Goal: Task Accomplishment & Management: Manage account settings

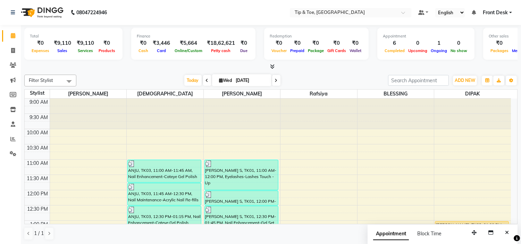
scroll to position [154, 0]
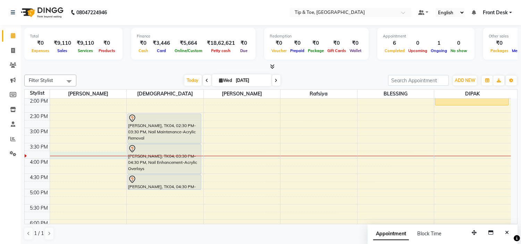
click at [77, 158] on div "9:00 AM 9:30 AM 10:00 AM 10:30 AM 11:00 AM 11:30 AM 12:00 PM 12:30 PM 1:00 PM 1…" at bounding box center [268, 143] width 487 height 397
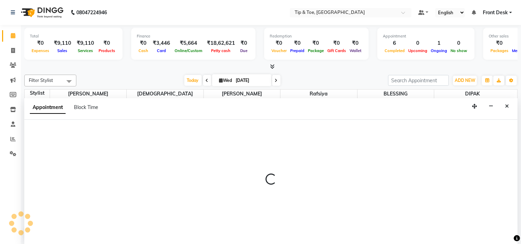
scroll to position [0, 0]
select select "35568"
select select "945"
select select "tentative"
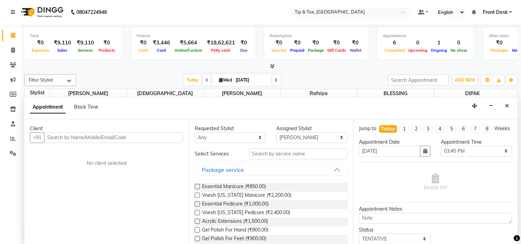
click at [68, 137] on input "text" at bounding box center [113, 137] width 139 height 11
click at [508, 108] on icon "Close" at bounding box center [507, 106] width 4 height 5
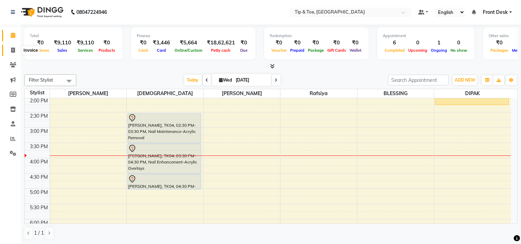
click at [10, 52] on span at bounding box center [13, 51] width 12 height 8
select select "5360"
select select "service"
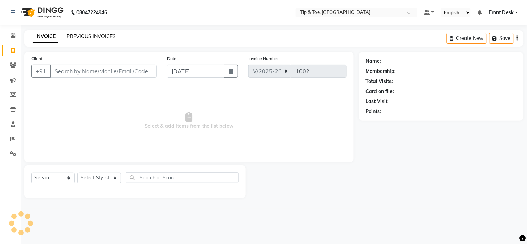
click at [79, 36] on link "PREVIOUS INVOICES" at bounding box center [91, 36] width 49 height 6
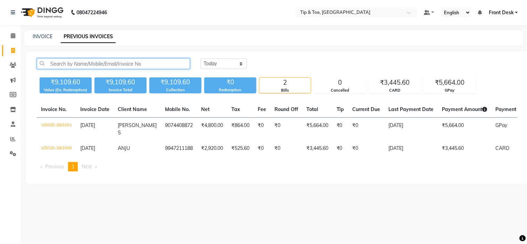
click at [85, 61] on input "text" at bounding box center [113, 63] width 153 height 11
click at [117, 61] on input "text" at bounding box center [113, 63] width 153 height 11
click at [119, 62] on input "text" at bounding box center [113, 63] width 153 height 11
click at [143, 61] on input "text" at bounding box center [113, 63] width 153 height 11
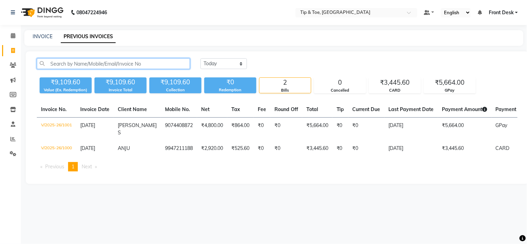
click at [138, 62] on input "text" at bounding box center [113, 63] width 153 height 11
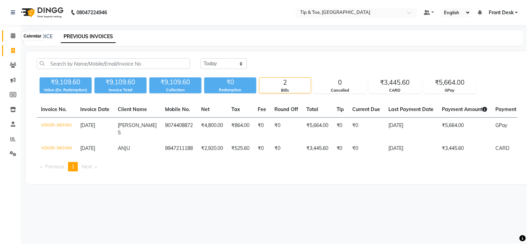
click at [12, 36] on icon at bounding box center [13, 35] width 5 height 5
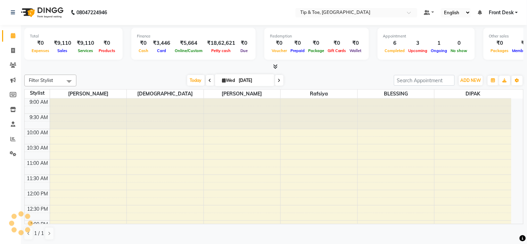
select select "37611"
select select "tentative"
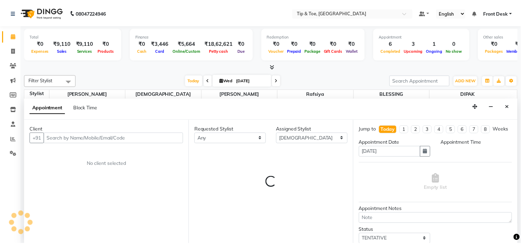
scroll to position [184, 0]
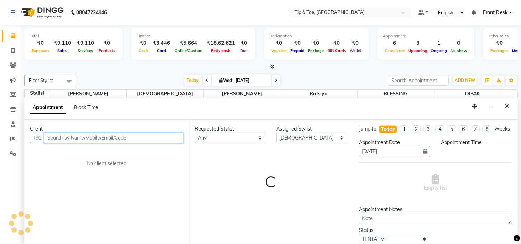
select select "1020"
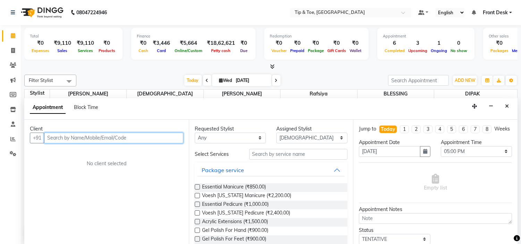
scroll to position [0, 0]
click at [145, 139] on input "text" at bounding box center [113, 137] width 139 height 11
click at [133, 140] on input "text" at bounding box center [113, 137] width 139 height 11
type input "K"
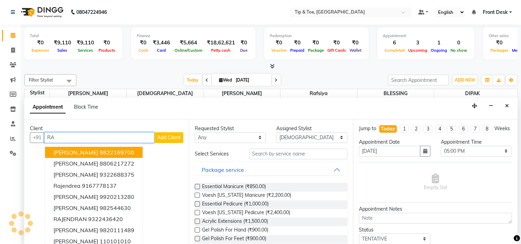
type input "R"
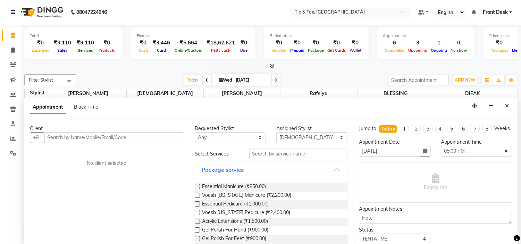
click at [19, 52] on li "Invoice" at bounding box center [10, 50] width 21 height 15
click at [15, 51] on icon at bounding box center [13, 50] width 4 height 5
select select "5360"
select select "service"
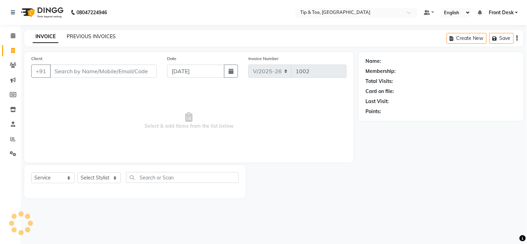
click at [78, 37] on link "PREVIOUS INVOICES" at bounding box center [91, 36] width 49 height 6
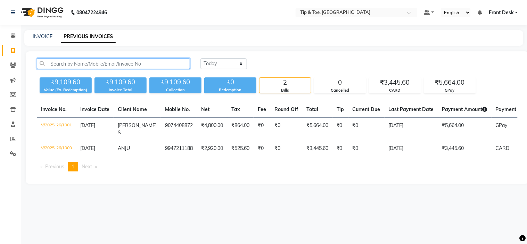
click at [86, 60] on input "text" at bounding box center [113, 63] width 153 height 11
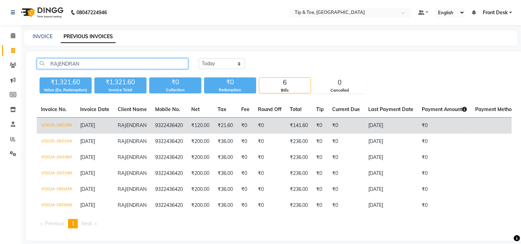
type input "RAJENDRAN"
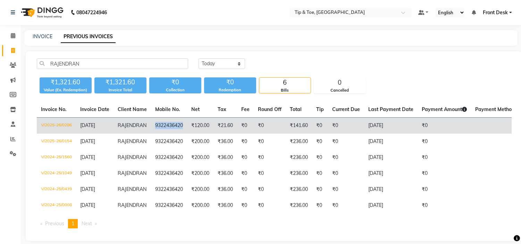
drag, startPoint x: 186, startPoint y: 125, endPoint x: 155, endPoint y: 125, distance: 31.6
click at [155, 125] on td "9322436420" at bounding box center [169, 126] width 36 height 16
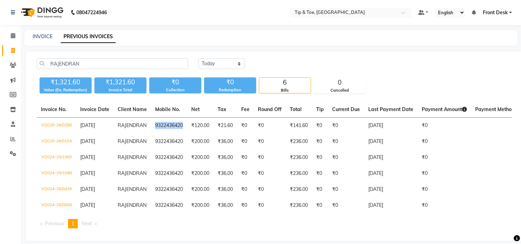
copy td "9322436420"
click at [14, 36] on icon at bounding box center [13, 35] width 5 height 5
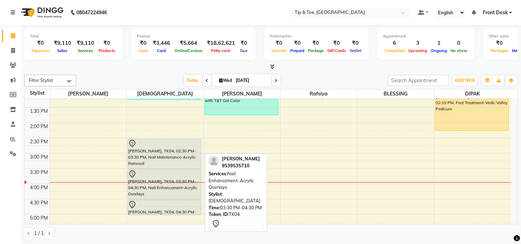
scroll to position [154, 0]
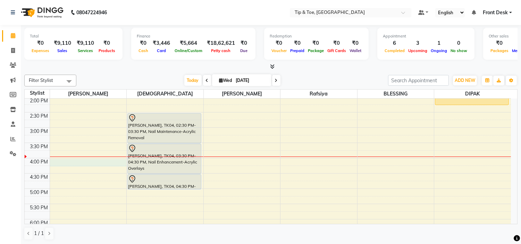
click at [89, 160] on div "9:00 AM 9:30 AM 10:00 AM 10:30 AM 11:00 AM 11:30 AM 12:00 PM 12:30 PM 1:00 PM 1…" at bounding box center [268, 142] width 487 height 397
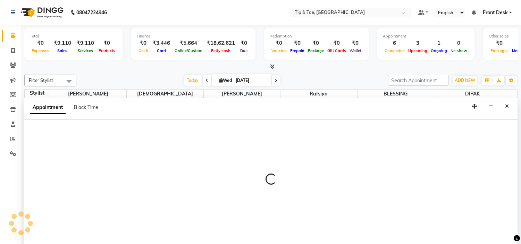
scroll to position [0, 0]
select select "35568"
select select "960"
select select "tentative"
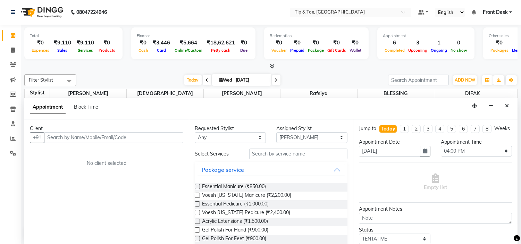
click at [68, 137] on input "text" at bounding box center [113, 137] width 139 height 11
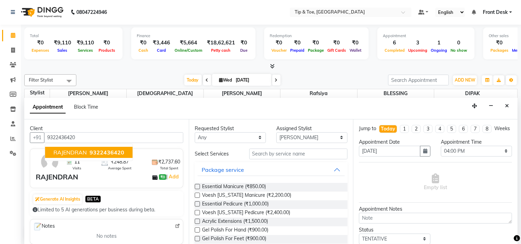
click at [77, 153] on span "RAJENDRAN" at bounding box center [70, 152] width 33 height 7
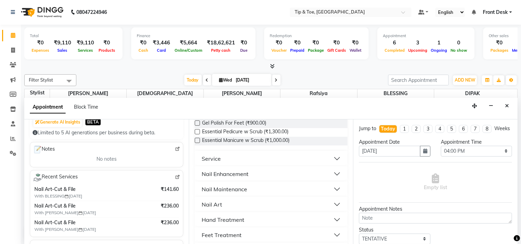
scroll to position [154, 0]
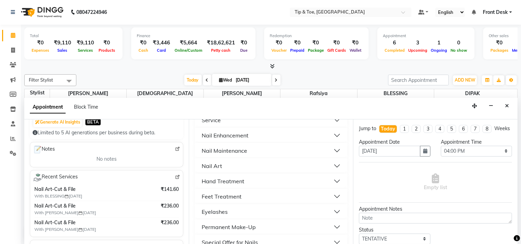
type input "9322436420"
click at [243, 198] on button "Feet Treatment" at bounding box center [272, 196] width 148 height 13
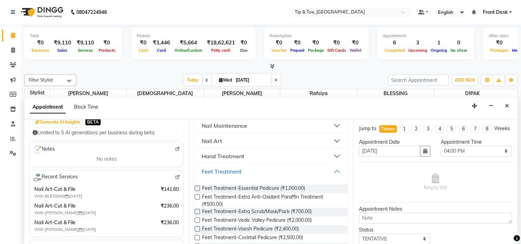
scroll to position [193, 0]
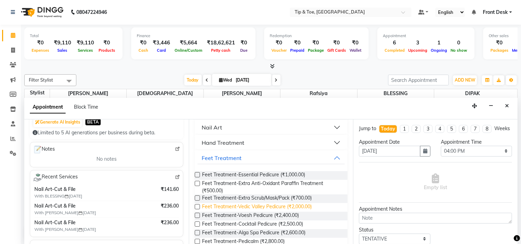
click at [225, 207] on span "Feet Treatment-Vedic Valley Pedicure (₹2,000.00)" at bounding box center [257, 207] width 110 height 9
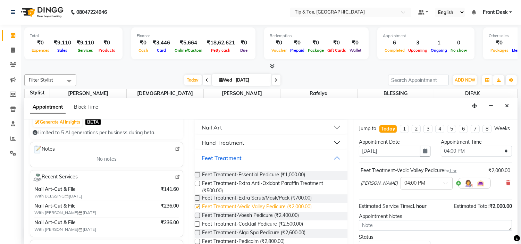
checkbox input "false"
click at [500, 189] on div "[PERSON_NAME] × 04:00 PM" at bounding box center [436, 183] width 150 height 18
click at [274, 157] on button "Feet Treatment" at bounding box center [272, 158] width 148 height 13
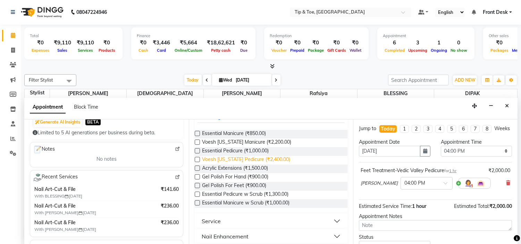
scroll to position [65, 0]
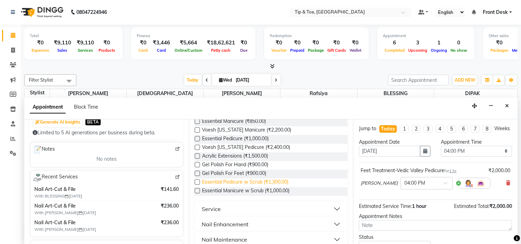
click at [282, 182] on span "Essential Pedicure w Scrub (₹1,300.00)" at bounding box center [245, 183] width 87 height 9
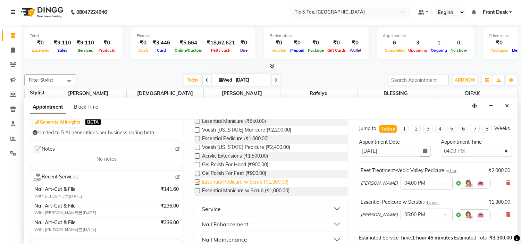
checkbox input "false"
click at [507, 186] on icon at bounding box center [509, 183] width 4 height 5
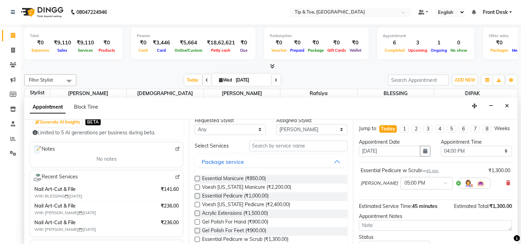
scroll to position [0, 0]
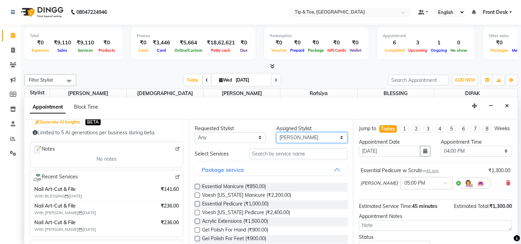
click at [285, 137] on select "Select [PERSON_NAME] [PERSON_NAME] Rafsiya [PERSON_NAME]" at bounding box center [312, 137] width 71 height 11
select select "50942"
click at [277, 132] on select "Select [PERSON_NAME] [PERSON_NAME] Rafsiya [PERSON_NAME]" at bounding box center [312, 137] width 71 height 11
click at [254, 169] on button "Package service" at bounding box center [272, 170] width 148 height 13
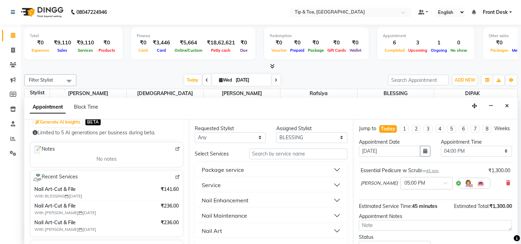
scroll to position [39, 0]
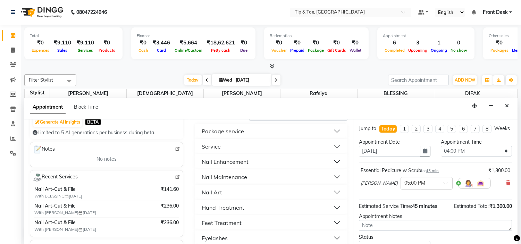
click at [270, 192] on button "Nail Art" at bounding box center [272, 192] width 148 height 13
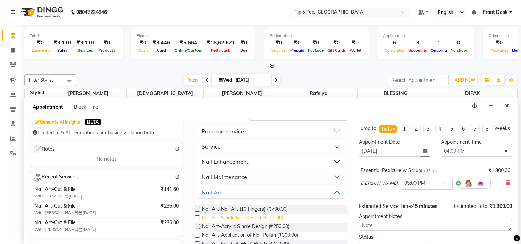
click at [276, 215] on span "Nail Art-Single Nail Design (₹200.00)" at bounding box center [242, 218] width 81 height 9
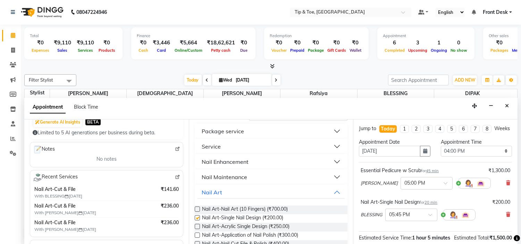
checkbox input "false"
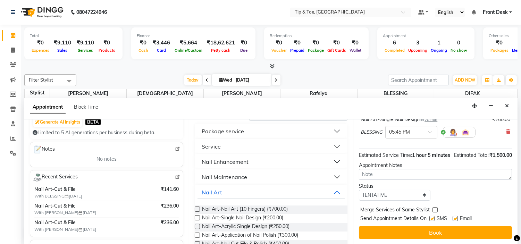
scroll to position [96, 0]
click at [456, 220] on label at bounding box center [455, 218] width 5 height 5
click at [456, 220] on input "checkbox" at bounding box center [455, 219] width 5 height 5
checkbox input "false"
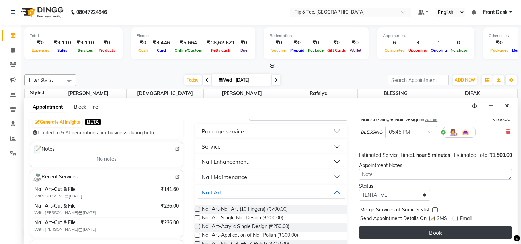
click at [456, 228] on button "Book" at bounding box center [435, 233] width 153 height 13
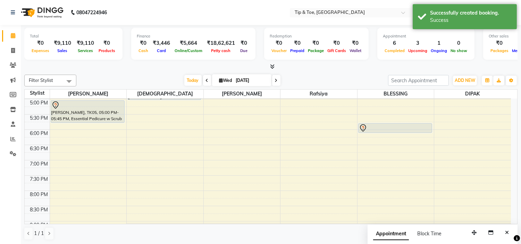
scroll to position [231, 0]
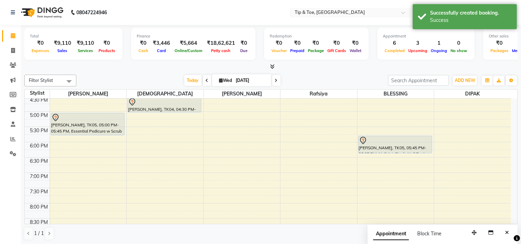
drag, startPoint x: 392, startPoint y: 145, endPoint x: 393, endPoint y: 153, distance: 8.1
click at [393, 153] on div "[PERSON_NAME], TK05, 05:45 PM-06:05 PM, Nail Art-Single Nail Design [PERSON_NAM…" at bounding box center [396, 65] width 77 height 397
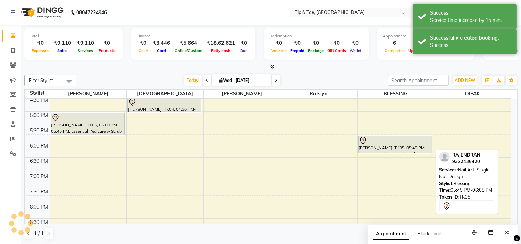
scroll to position [193, 0]
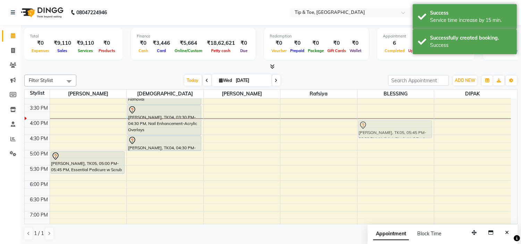
drag, startPoint x: 401, startPoint y: 174, endPoint x: 401, endPoint y: 120, distance: 54.9
click at [401, 120] on div "9:00 AM 9:30 AM 10:00 AM 10:30 AM 11:00 AM 11:30 AM 12:00 PM 12:30 PM 1:00 PM 1…" at bounding box center [268, 104] width 487 height 397
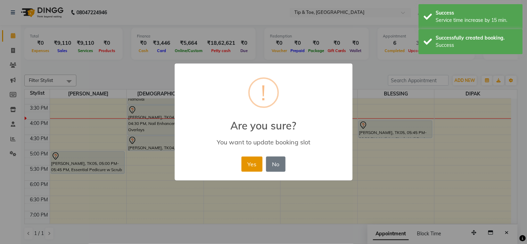
click at [253, 162] on button "Yes" at bounding box center [251, 164] width 21 height 15
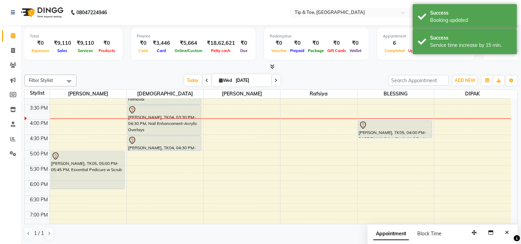
click at [105, 182] on div "[PERSON_NAME], TK05, 05:00 PM-05:45 PM, Essential Pedicure w Scrub RAJENDRAN, T…" at bounding box center [88, 104] width 77 height 397
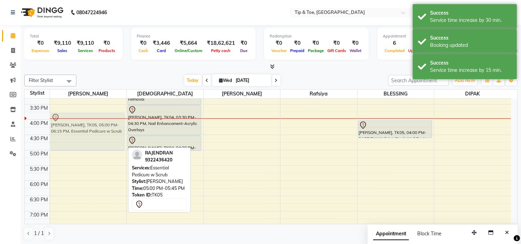
drag, startPoint x: 110, startPoint y: 170, endPoint x: 118, endPoint y: 135, distance: 35.6
click at [118, 135] on div "[PERSON_NAME], TK05, 05:00 PM-06:15 PM, Essential Pedicure w Scrub RAJENDRAN, T…" at bounding box center [88, 104] width 77 height 397
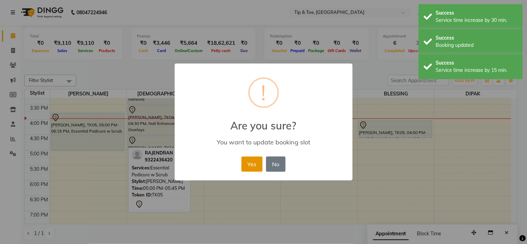
click at [256, 163] on button "Yes" at bounding box center [251, 164] width 21 height 15
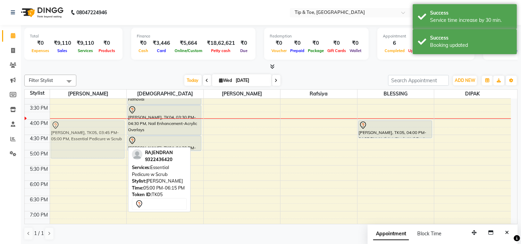
drag, startPoint x: 78, startPoint y: 122, endPoint x: 82, endPoint y: 126, distance: 5.4
click at [82, 126] on div "[PERSON_NAME], TK05, 03:45 PM-05:00 PM, Essential Pedicure w Scrub RAJENDRAN, T…" at bounding box center [88, 104] width 77 height 397
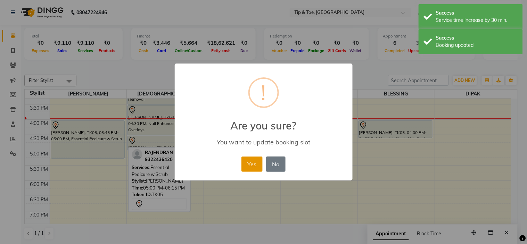
click at [255, 163] on button "Yes" at bounding box center [251, 164] width 21 height 15
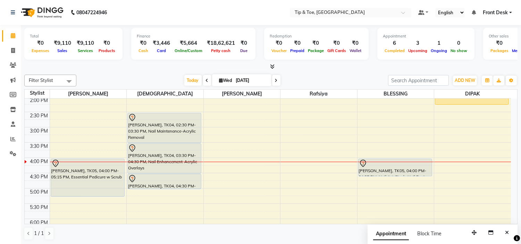
scroll to position [154, 0]
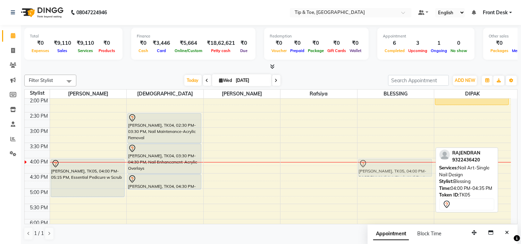
click at [380, 175] on div "[PERSON_NAME], TK05, 04:00 PM-04:35 PM, Nail Art-Single Nail Design [PERSON_NAM…" at bounding box center [396, 142] width 77 height 397
drag, startPoint x: 375, startPoint y: 176, endPoint x: 374, endPoint y: 169, distance: 6.6
click at [374, 169] on div "9:00 AM 9:30 AM 10:00 AM 10:30 AM 11:00 AM 11:30 AM 12:00 PM 12:30 PM 1:00 PM 1…" at bounding box center [268, 142] width 487 height 397
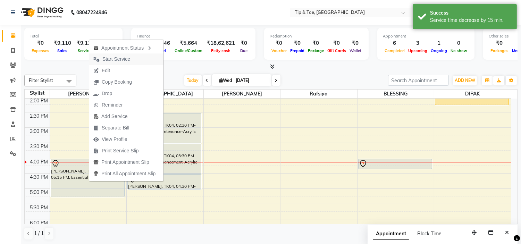
click at [122, 58] on span "Start Service" at bounding box center [116, 59] width 28 height 7
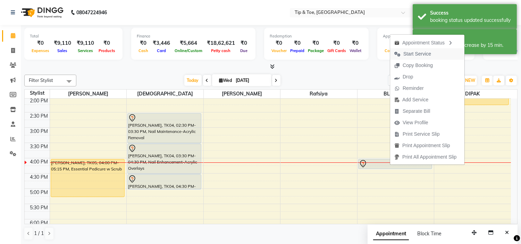
click at [419, 54] on span "Start Service" at bounding box center [418, 53] width 28 height 7
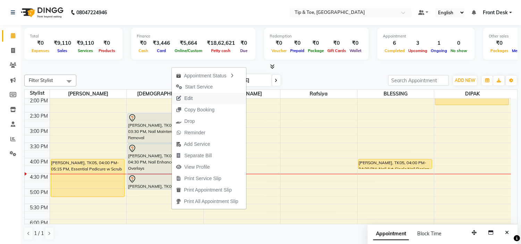
click at [189, 98] on span "Edit" at bounding box center [188, 98] width 8 height 7
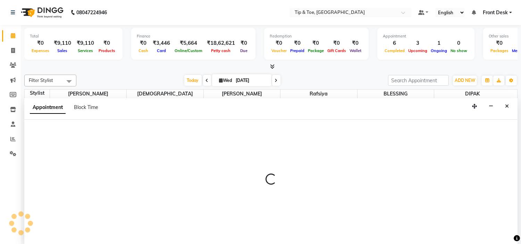
scroll to position [0, 0]
select select "tentative"
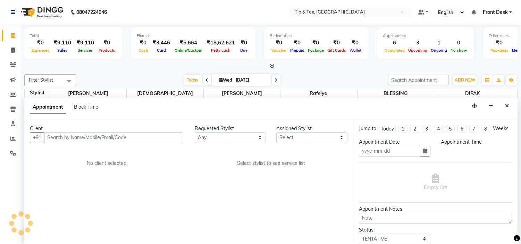
type input "[DATE]"
select select "870"
select select "37611"
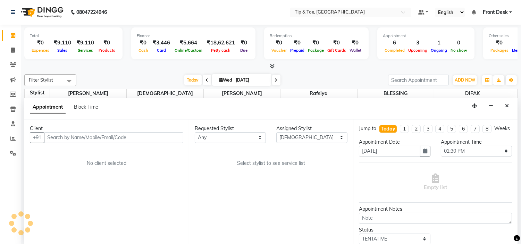
select select "2436"
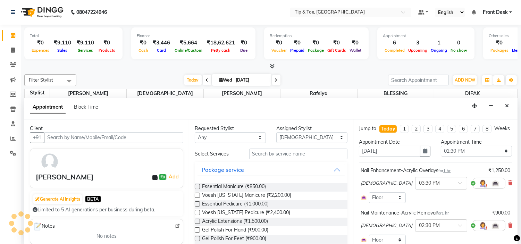
select select "2436"
click at [509, 186] on icon at bounding box center [511, 183] width 4 height 5
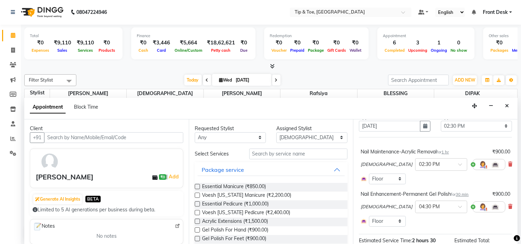
scroll to position [39, 0]
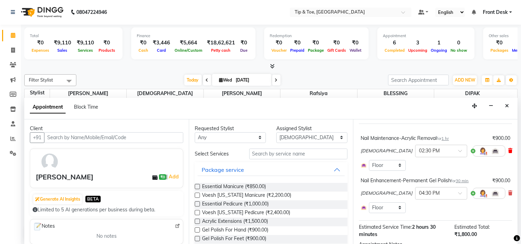
click at [509, 153] on icon at bounding box center [511, 150] width 4 height 5
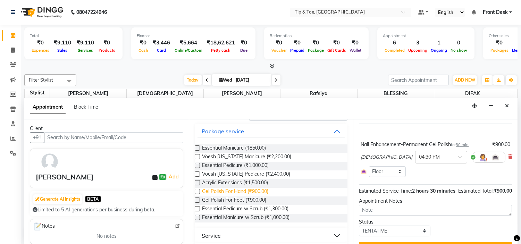
click at [250, 189] on span "Gel Polish For Hand (₹900.00)" at bounding box center [235, 192] width 66 height 9
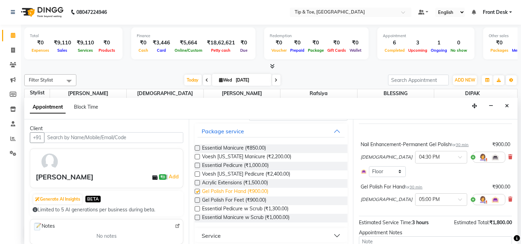
checkbox input "false"
click at [249, 199] on span "Gel Polish For Feet (₹900.00)" at bounding box center [234, 201] width 64 height 9
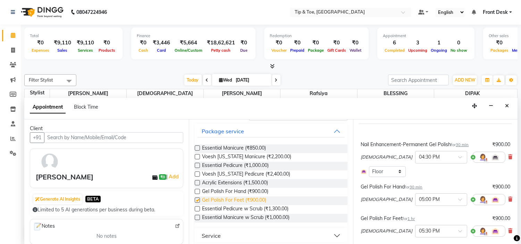
checkbox input "false"
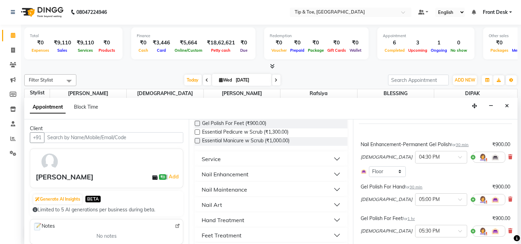
scroll to position [116, 0]
click at [242, 188] on div "Nail Maintenance" at bounding box center [225, 189] width 46 height 8
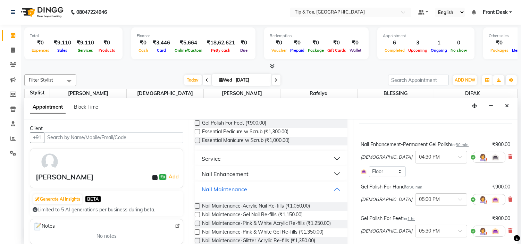
scroll to position [154, 0]
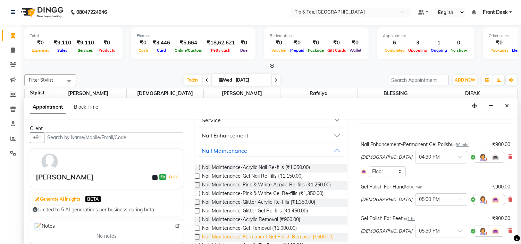
click at [291, 235] on span "Nail Maintenance-Permanent Gel Polish Removal (₹500.00)" at bounding box center [268, 237] width 132 height 9
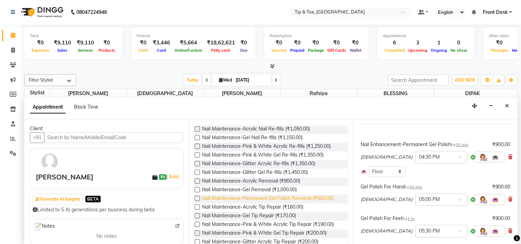
click at [309, 198] on span "Nail Maintenance-Permanent Gel Polish Removal (₹500.00)" at bounding box center [268, 199] width 132 height 9
checkbox input "false"
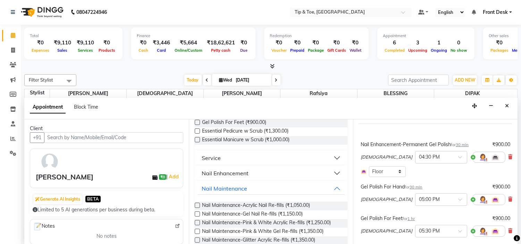
scroll to position [116, 0]
click at [238, 171] on div "Nail Enhancement" at bounding box center [225, 174] width 47 height 8
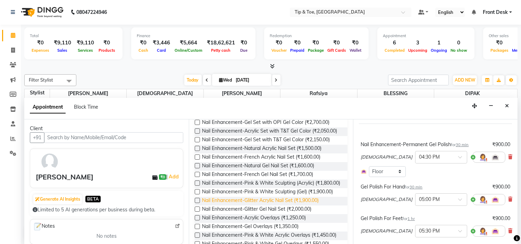
scroll to position [231, 0]
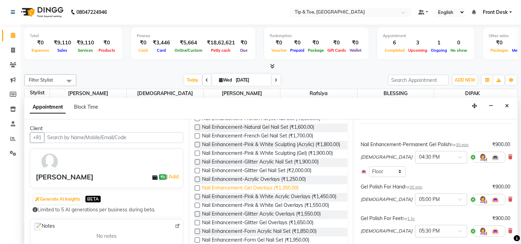
click at [258, 193] on span "Nail Enhancement-Gel Overlays (₹1,350.00)" at bounding box center [250, 188] width 97 height 9
checkbox input "false"
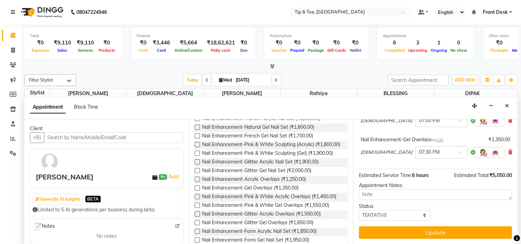
scroll to position [233, 0]
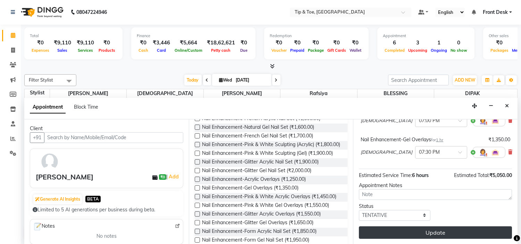
click at [425, 230] on button "Update" at bounding box center [435, 233] width 153 height 13
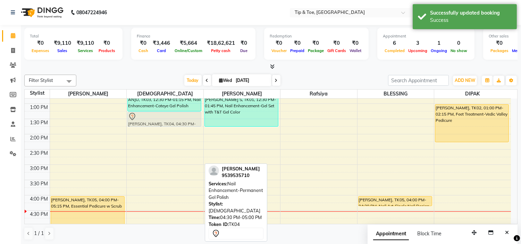
scroll to position [117, 0]
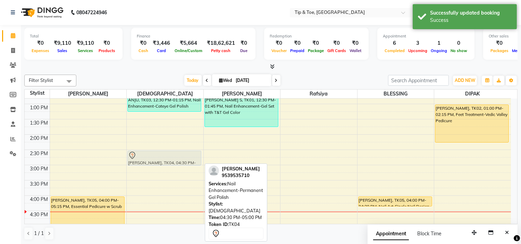
drag, startPoint x: 149, startPoint y: 157, endPoint x: 141, endPoint y: 158, distance: 8.1
click at [141, 158] on div "ANJU, TK03, 11:00 AM-11:45 AM, Nail Enhancement-Cateye Gel Polish ANJU, TK03, 1…" at bounding box center [165, 180] width 77 height 397
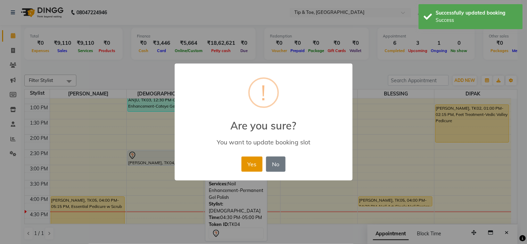
click at [251, 168] on button "Yes" at bounding box center [251, 164] width 21 height 15
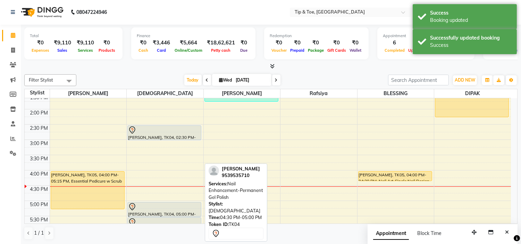
scroll to position [155, 0]
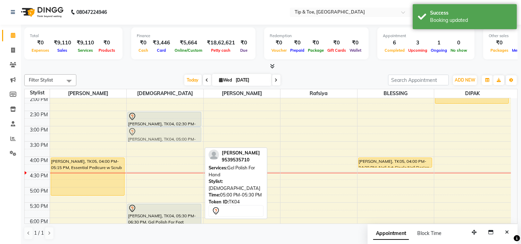
drag, startPoint x: 171, startPoint y: 199, endPoint x: 159, endPoint y: 135, distance: 65.0
click at [159, 135] on div "ANJU, TK03, 11:00 AM-11:45 AM, Nail Enhancement-Cateye Gel Polish ANJU, TK03, 1…" at bounding box center [165, 141] width 77 height 397
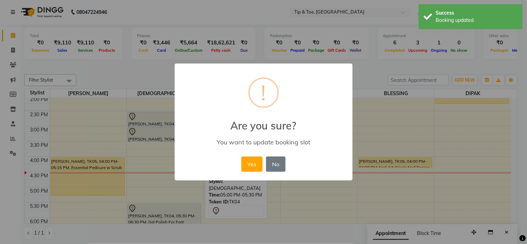
drag, startPoint x: 255, startPoint y: 167, endPoint x: 179, endPoint y: 137, distance: 82.2
click at [254, 168] on button "Yes" at bounding box center [251, 164] width 21 height 15
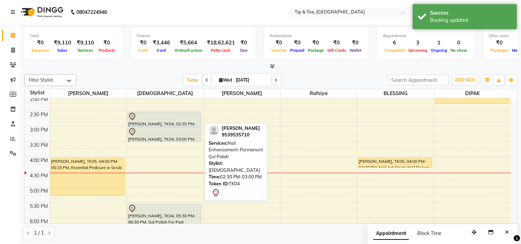
click at [167, 122] on div "ANJU, TK03, 11:00 AM-11:45 AM, Nail Enhancement-Cateye Gel Polish ANJU, TK03, 1…" at bounding box center [165, 141] width 77 height 397
click at [167, 120] on div "ANJU, TK03, 11:00 AM-11:45 AM, Nail Enhancement-Cateye Gel Polish ANJU, TK03, 1…" at bounding box center [165, 141] width 77 height 397
click at [179, 118] on div "ANJU, TK03, 11:00 AM-11:45 AM, Nail Enhancement-Cateye Gel Polish ANJU, TK03, 1…" at bounding box center [165, 141] width 77 height 397
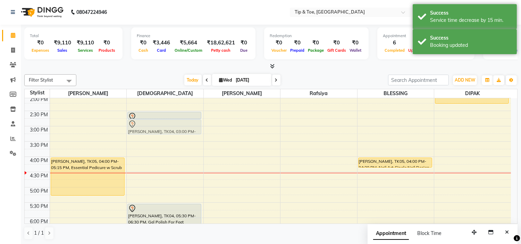
drag, startPoint x: 172, startPoint y: 128, endPoint x: 171, endPoint y: 120, distance: 8.0
click at [171, 120] on div "ANJU, TK03, 11:00 AM-11:45 AM, Nail Enhancement-Cateye Gel Polish ANJU, TK03, 1…" at bounding box center [165, 141] width 77 height 397
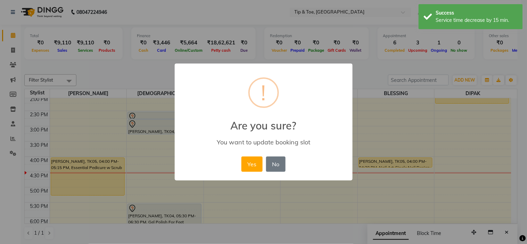
drag, startPoint x: 244, startPoint y: 160, endPoint x: 209, endPoint y: 176, distance: 38.2
click at [242, 163] on button "Yes" at bounding box center [251, 164] width 21 height 15
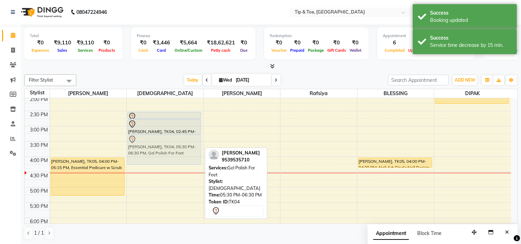
drag, startPoint x: 163, startPoint y: 211, endPoint x: 151, endPoint y: 144, distance: 68.1
click at [151, 144] on div "ANJU, TK03, 11:00 AM-11:45 AM, Nail Enhancement-Cateye Gel Polish ANJU, TK03, 1…" at bounding box center [165, 141] width 77 height 397
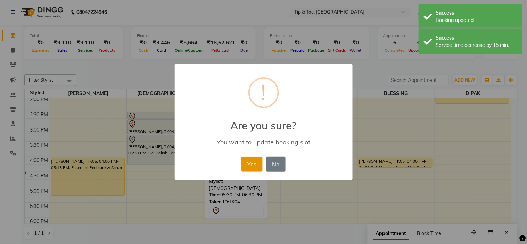
click at [252, 165] on button "Yes" at bounding box center [251, 164] width 21 height 15
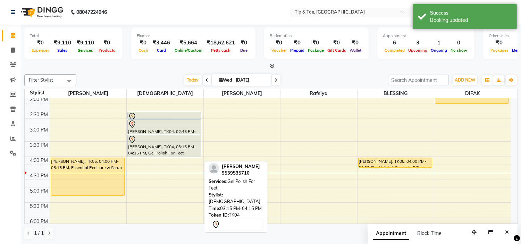
click at [147, 152] on div "ANJU, TK03, 11:00 AM-11:45 AM, Nail Enhancement-Cateye Gel Polish ANJU, TK03, 1…" at bounding box center [165, 141] width 77 height 397
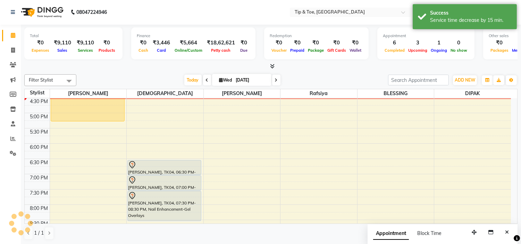
scroll to position [233, 0]
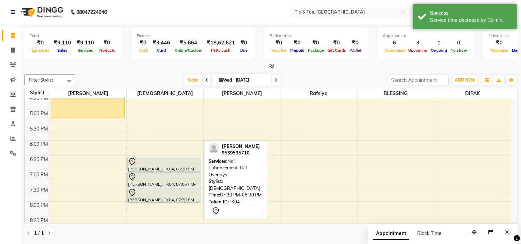
drag, startPoint x: 173, startPoint y: 217, endPoint x: 167, endPoint y: 199, distance: 19.6
click at [167, 199] on div "ANJU, TK03, 11:00 AM-11:45 AM, Nail Enhancement-Cateye Gel Polish ANJU, TK03, 1…" at bounding box center [165, 64] width 77 height 397
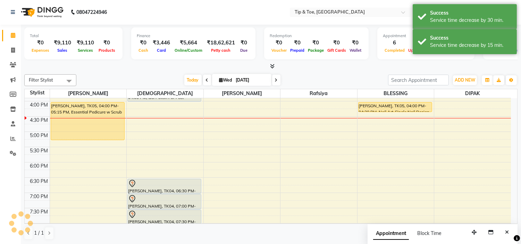
scroll to position [194, 0]
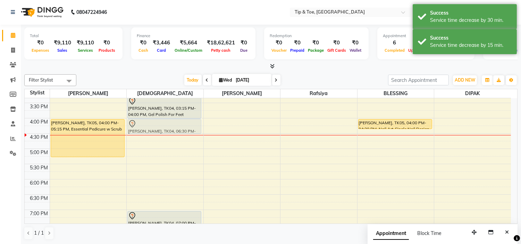
drag, startPoint x: 167, startPoint y: 199, endPoint x: 169, endPoint y: 126, distance: 73.0
click at [169, 126] on div "ANJU, TK03, 11:00 AM-11:45 AM, Nail Enhancement-Cateye Gel Polish ANJU, TK03, 1…" at bounding box center [165, 102] width 77 height 397
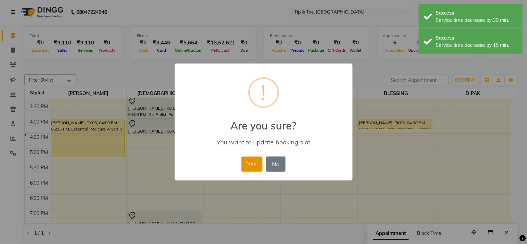
click at [242, 164] on button "Yes" at bounding box center [251, 164] width 21 height 15
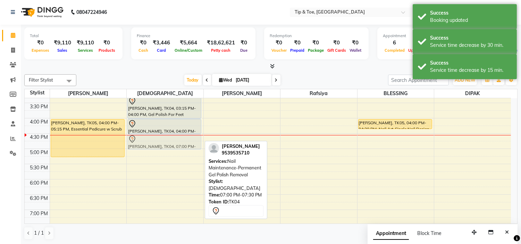
drag, startPoint x: 142, startPoint y: 215, endPoint x: 150, endPoint y: 140, distance: 75.4
click at [150, 140] on div "ANJU, TK03, 11:00 AM-11:45 AM, Nail Enhancement-Cateye Gel Polish ANJU, TK03, 1…" at bounding box center [165, 102] width 77 height 397
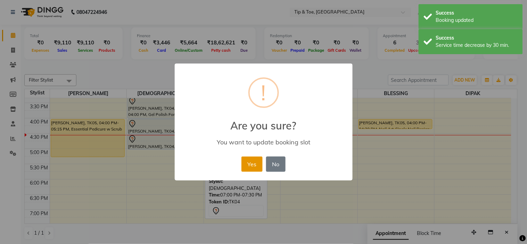
click at [248, 164] on button "Yes" at bounding box center [251, 164] width 21 height 15
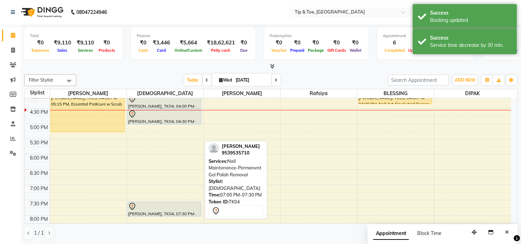
scroll to position [233, 0]
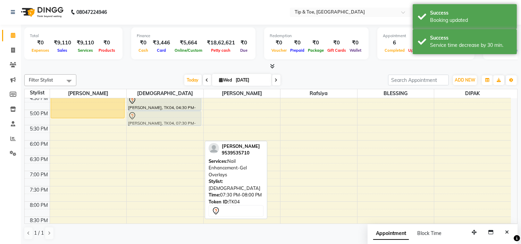
drag, startPoint x: 180, startPoint y: 195, endPoint x: 179, endPoint y: 116, distance: 78.2
click at [179, 116] on div "ANJU, TK03, 11:00 AM-11:45 AM, Nail Enhancement-Cateye Gel Polish ANJU, TK03, 1…" at bounding box center [165, 64] width 77 height 397
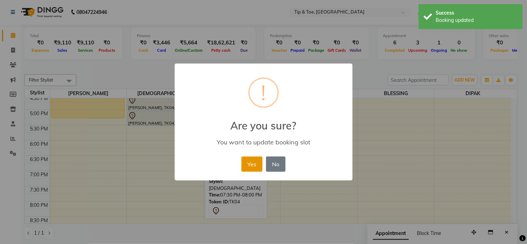
click at [244, 165] on button "Yes" at bounding box center [251, 164] width 21 height 15
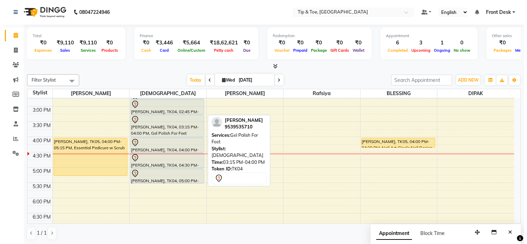
scroll to position [175, 0]
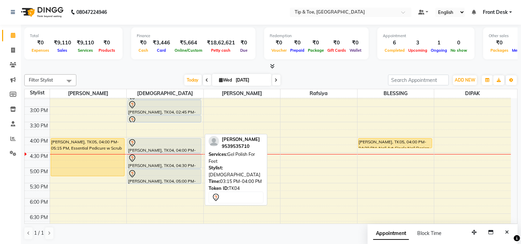
click at [168, 121] on div "ANJU, TK03, 11:00 AM-11:45 AM, Nail Enhancement-Cateye Gel Polish ANJU, TK03, 1…" at bounding box center [165, 122] width 77 height 397
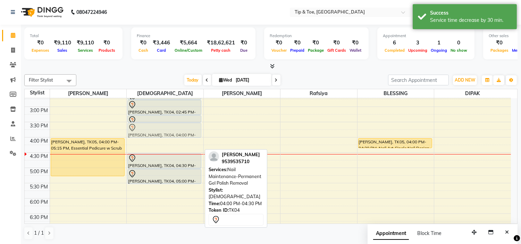
drag, startPoint x: 163, startPoint y: 143, endPoint x: 160, endPoint y: 130, distance: 13.6
click at [160, 130] on div "ANJU, TK03, 11:00 AM-11:45 AM, Nail Enhancement-Cateye Gel Polish ANJU, TK03, 1…" at bounding box center [165, 122] width 77 height 397
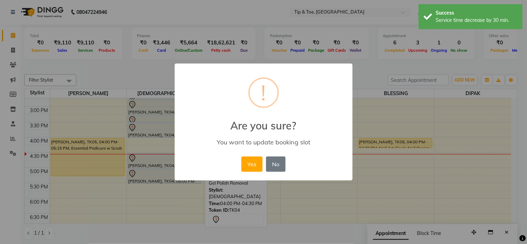
drag, startPoint x: 248, startPoint y: 161, endPoint x: 197, endPoint y: 148, distance: 52.3
click at [247, 161] on button "Yes" at bounding box center [251, 164] width 21 height 15
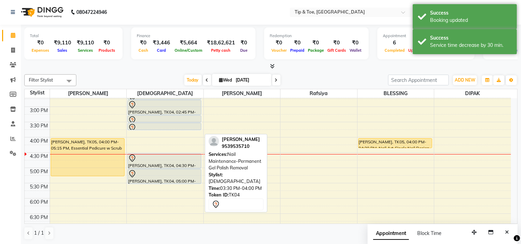
drag, startPoint x: 172, startPoint y: 137, endPoint x: 169, endPoint y: 129, distance: 8.9
click at [169, 129] on div "ANJU, TK03, 11:00 AM-11:45 AM, Nail Enhancement-Cateye Gel Polish ANJU, TK03, 1…" at bounding box center [165, 122] width 77 height 397
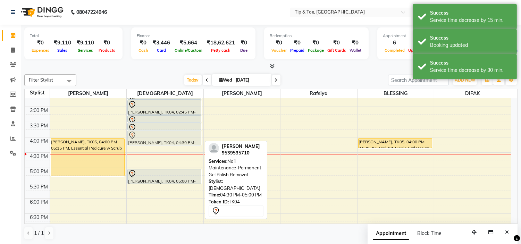
drag, startPoint x: 167, startPoint y: 160, endPoint x: 166, endPoint y: 139, distance: 20.9
click at [166, 139] on div "ANJU, TK03, 11:00 AM-11:45 AM, Nail Enhancement-Cateye Gel Polish ANJU, TK03, 1…" at bounding box center [165, 122] width 77 height 397
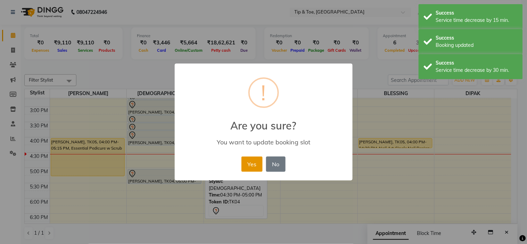
drag, startPoint x: 249, startPoint y: 164, endPoint x: 245, endPoint y: 164, distance: 3.5
click at [248, 164] on button "Yes" at bounding box center [251, 164] width 21 height 15
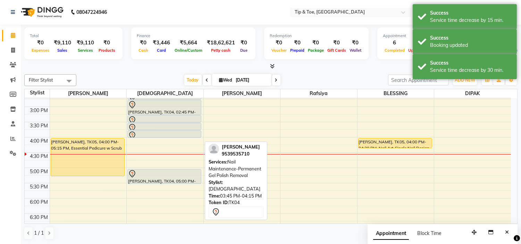
drag, startPoint x: 172, startPoint y: 144, endPoint x: 172, endPoint y: 137, distance: 7.7
click at [172, 137] on div "ANJU, TK03, 11:00 AM-11:45 AM, Nail Enhancement-Cateye Gel Polish ANJU, TK03, 1…" at bounding box center [165, 122] width 77 height 397
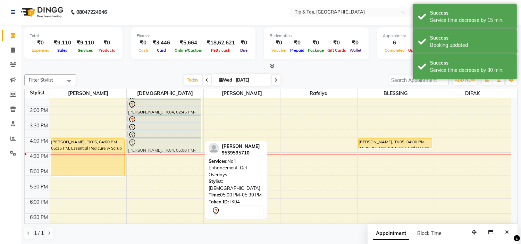
drag, startPoint x: 183, startPoint y: 174, endPoint x: 178, endPoint y: 144, distance: 30.4
click at [178, 144] on div "ANJU, TK03, 11:00 AM-11:45 AM, Nail Enhancement-Cateye Gel Polish ANJU, TK03, 1…" at bounding box center [165, 122] width 77 height 397
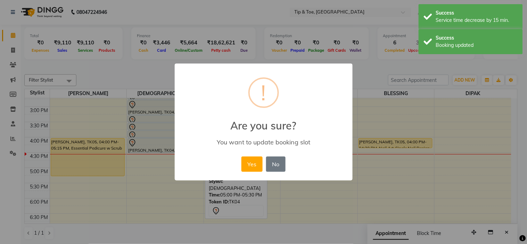
click at [249, 160] on button "Yes" at bounding box center [251, 164] width 21 height 15
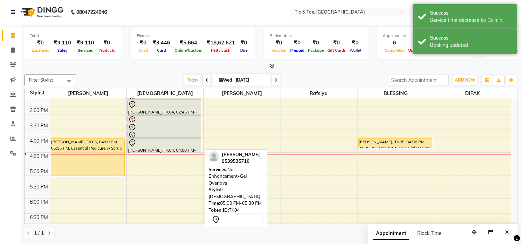
click at [162, 144] on div at bounding box center [164, 143] width 73 height 8
select select "7"
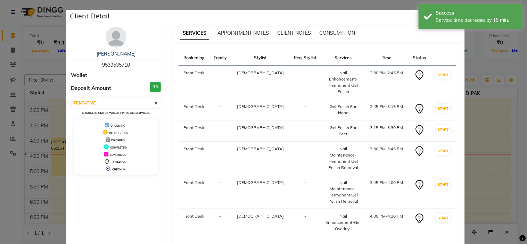
select select "service"
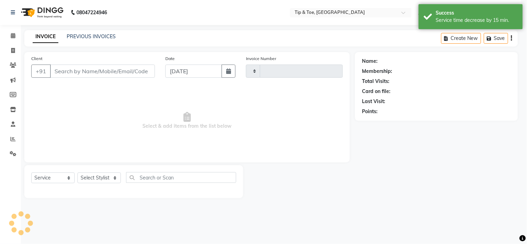
type input "1002"
select select "5360"
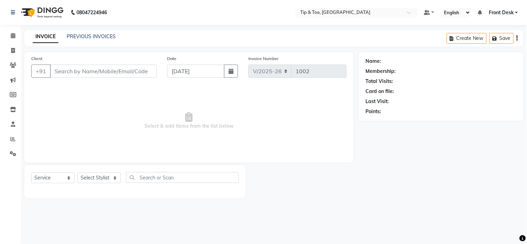
type input "9539535710"
select select "37611"
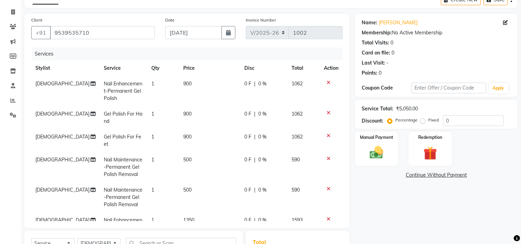
click at [327, 81] on icon at bounding box center [329, 82] width 4 height 5
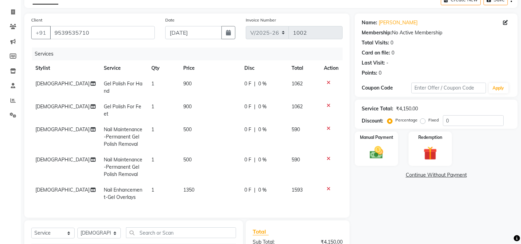
scroll to position [77, 0]
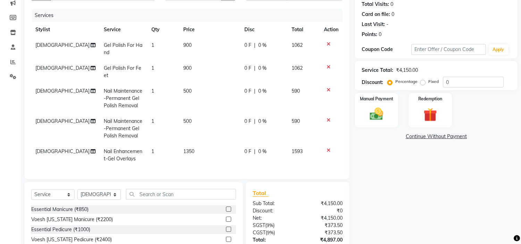
click at [185, 90] on span "500" at bounding box center [187, 91] width 8 height 6
select select "37611"
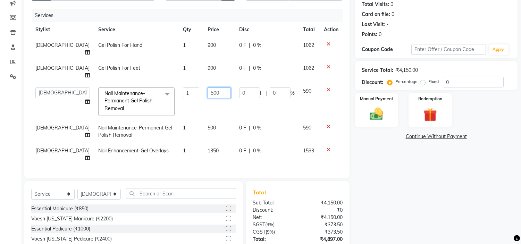
click at [208, 88] on input "500" at bounding box center [219, 93] width 23 height 11
type input "5"
type input "250"
click at [211, 93] on td "250" at bounding box center [220, 101] width 32 height 37
select select "37611"
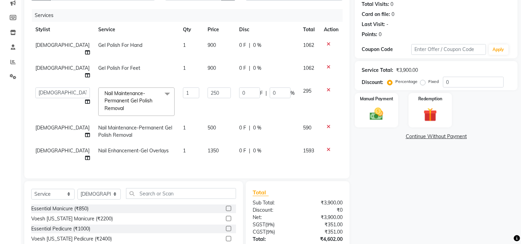
scroll to position [111, 0]
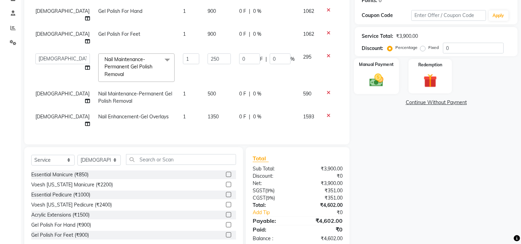
click at [390, 84] on div "Manual Payment" at bounding box center [376, 75] width 45 height 35
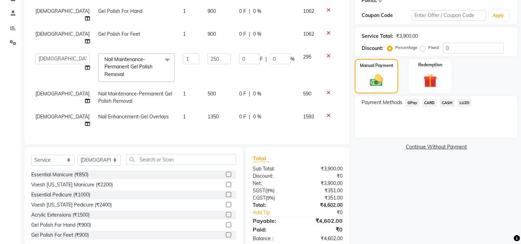
click at [430, 102] on span "CARD" at bounding box center [429, 103] width 15 height 8
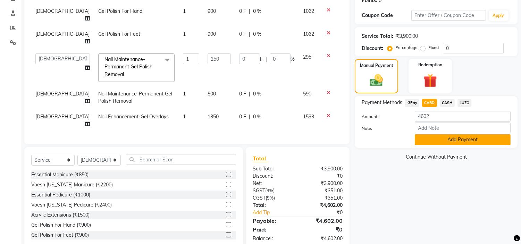
click at [438, 138] on button "Add Payment" at bounding box center [463, 139] width 96 height 11
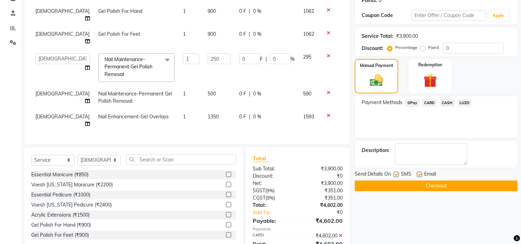
click at [419, 174] on label at bounding box center [419, 174] width 5 height 5
click at [419, 174] on input "checkbox" at bounding box center [419, 175] width 5 height 5
checkbox input "false"
click at [414, 186] on button "Checkout" at bounding box center [436, 186] width 163 height 11
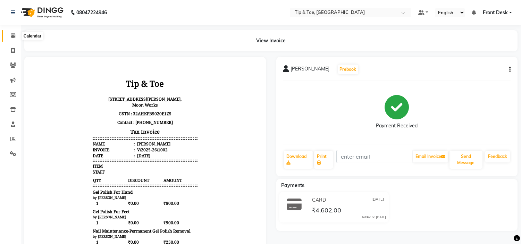
click at [12, 36] on icon at bounding box center [13, 35] width 5 height 5
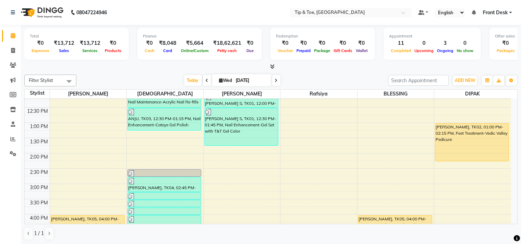
scroll to position [116, 0]
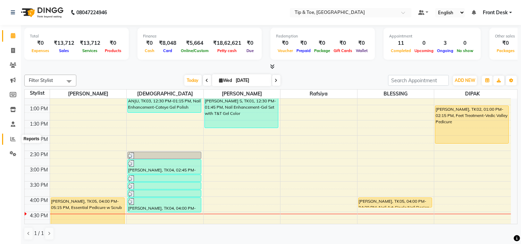
click at [13, 138] on icon at bounding box center [12, 139] width 5 height 5
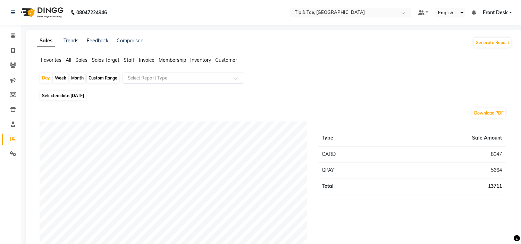
click at [129, 60] on span "Staff" at bounding box center [129, 60] width 11 height 6
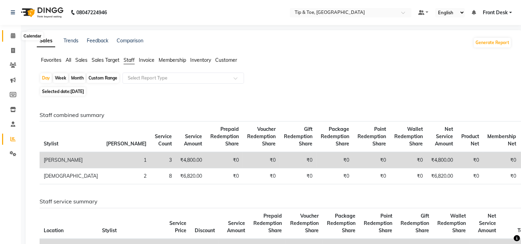
click at [11, 35] on icon at bounding box center [13, 35] width 5 height 5
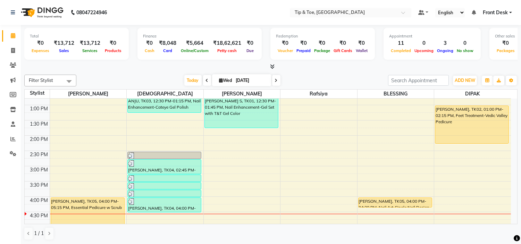
scroll to position [154, 0]
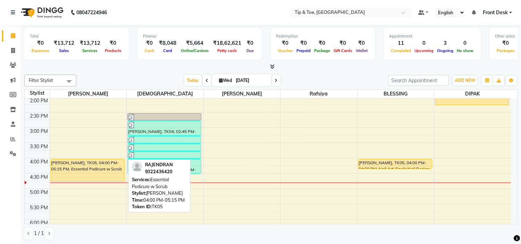
drag, startPoint x: 107, startPoint y: 196, endPoint x: 115, endPoint y: 181, distance: 17.3
click at [115, 181] on div "[PERSON_NAME], TK05, 04:00 PM-05:15 PM, Essential Pedicure w Scrub RAJENDRAN, T…" at bounding box center [88, 142] width 77 height 397
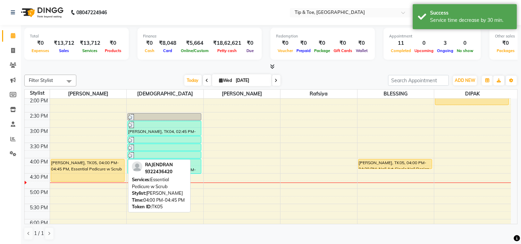
click at [65, 171] on div "[PERSON_NAME], TK05, 04:00 PM-04:45 PM, Essential Pedicure w Scrub" at bounding box center [87, 170] width 73 height 22
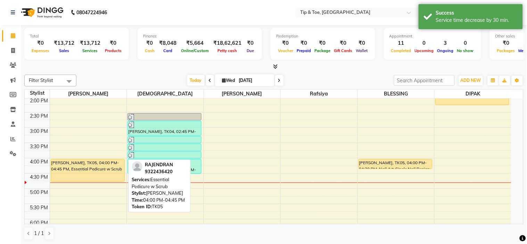
select select "1"
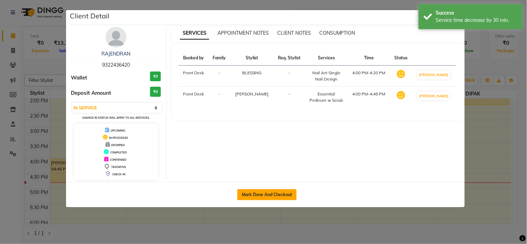
click at [248, 199] on button "Mark Done And Checkout" at bounding box center [266, 194] width 59 height 11
select select "service"
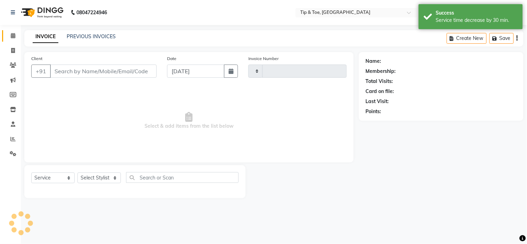
type input "1003"
select select "5360"
type input "9322436420"
select select "50942"
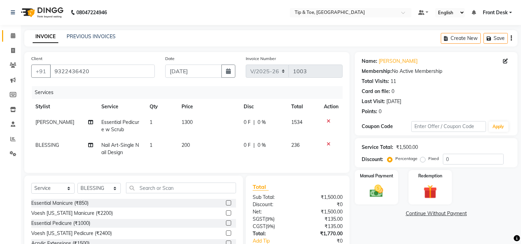
scroll to position [50, 0]
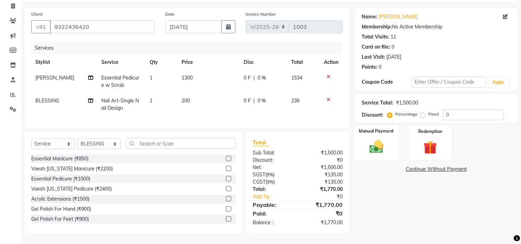
click at [376, 146] on img at bounding box center [376, 147] width 23 height 16
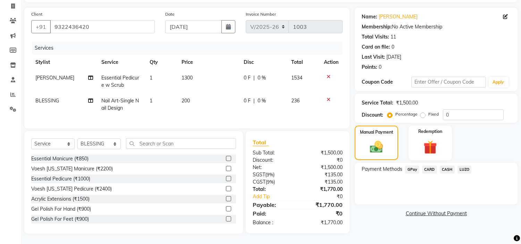
click at [429, 166] on span "CARD" at bounding box center [429, 170] width 15 height 8
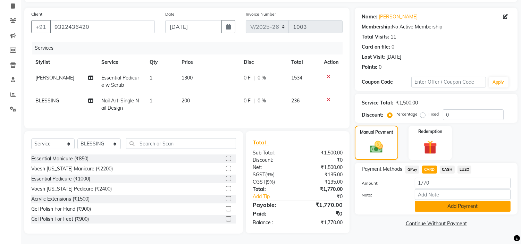
click at [449, 205] on button "Add Payment" at bounding box center [463, 206] width 96 height 11
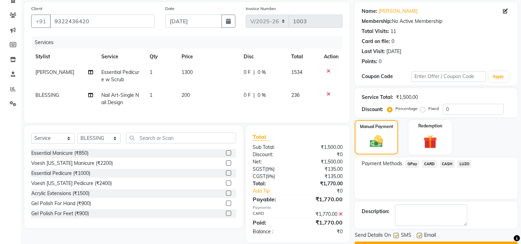
scroll to position [68, 0]
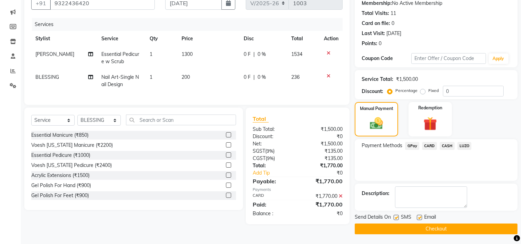
click at [418, 219] on label at bounding box center [419, 217] width 5 height 5
click at [418, 219] on input "checkbox" at bounding box center [419, 218] width 5 height 5
checkbox input "false"
click at [422, 230] on button "Checkout" at bounding box center [436, 229] width 163 height 11
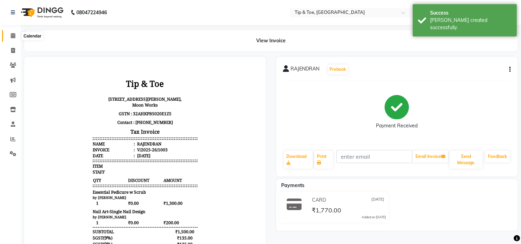
click at [8, 34] on span at bounding box center [13, 36] width 12 height 8
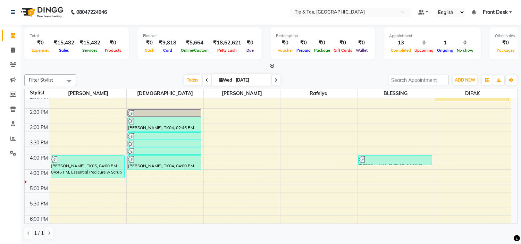
scroll to position [119, 0]
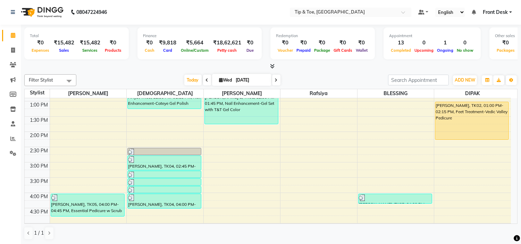
click at [275, 80] on icon at bounding box center [276, 80] width 3 height 4
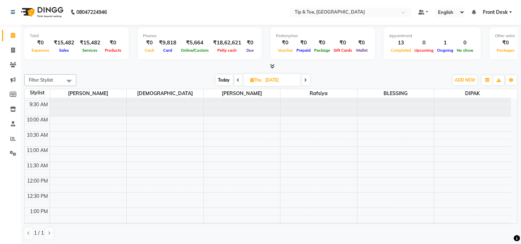
scroll to position [0, 0]
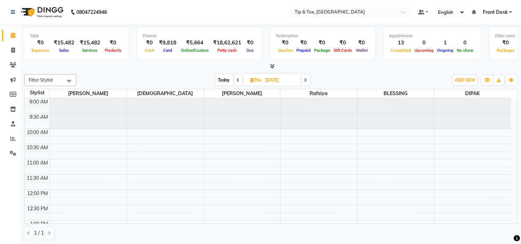
click at [224, 81] on span "Today" at bounding box center [224, 80] width 17 height 11
type input "[DATE]"
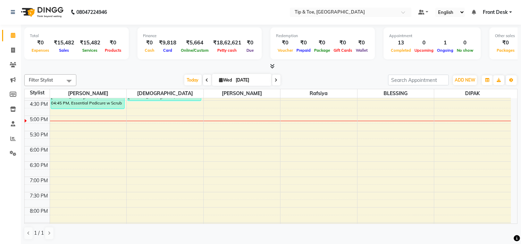
scroll to position [246, 0]
